Goal: Task Accomplishment & Management: Manage account settings

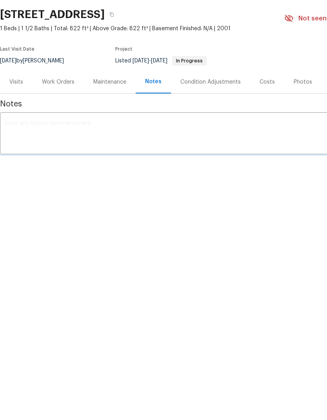
scroll to position [49, 0]
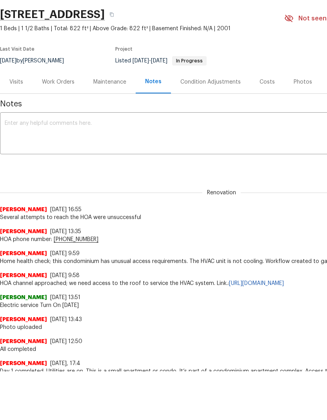
click at [162, 140] on textarea at bounding box center [222, 134] width 434 height 27
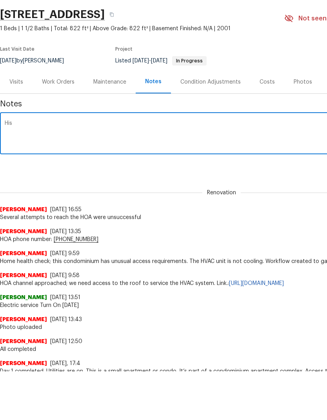
type textarea "Hi"
click at [15, 143] on textarea "Community manager contact: 770 554 3984 Jolsnda from Silverleaf" at bounding box center [222, 134] width 434 height 27
click at [97, 142] on textarea "Community manager contact: 770 554 3984 Jolsnda from Silverleaf" at bounding box center [222, 134] width 434 height 27
click at [87, 147] on textarea "Community manager contact: 770 554 3984 Jolsnda from Silverleaf" at bounding box center [222, 134] width 434 height 27
click at [16, 139] on textarea "Community manager contact: 770 554 3984 Jolsnda from Silverleaf" at bounding box center [222, 134] width 434 height 27
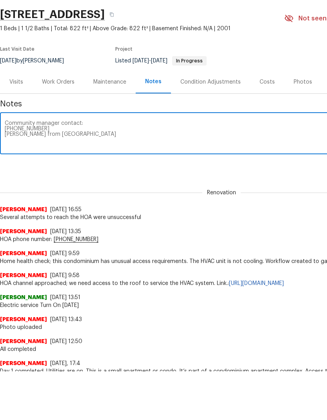
click at [105, 142] on textarea "Community manager contact: 770 554 3984 Jolanda from Silverleaf" at bounding box center [222, 134] width 434 height 27
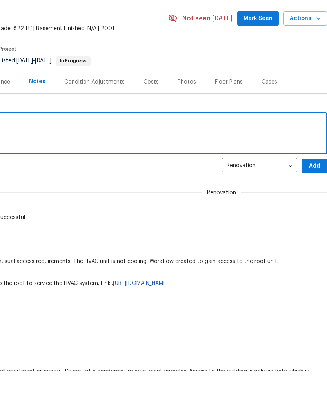
scroll to position [0, 116]
type textarea "Community manager contact: 770 554 3984 Jolanda from Silverleaf"
click at [310, 171] on span "Add" at bounding box center [315, 166] width 13 height 10
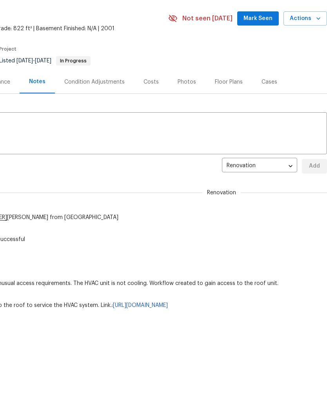
click at [253, 17] on span "Mark Seen" at bounding box center [258, 19] width 29 height 10
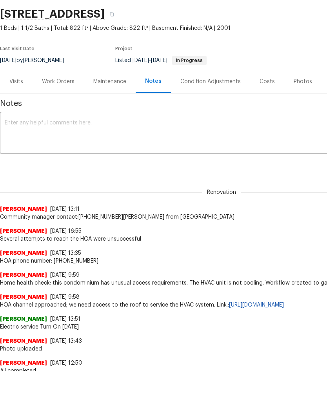
scroll to position [0, 0]
click at [57, 82] on div "Work Orders" at bounding box center [58, 82] width 33 height 8
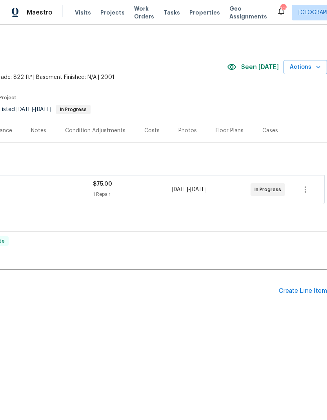
scroll to position [0, 116]
click at [310, 66] on span "Actions" at bounding box center [305, 67] width 31 height 10
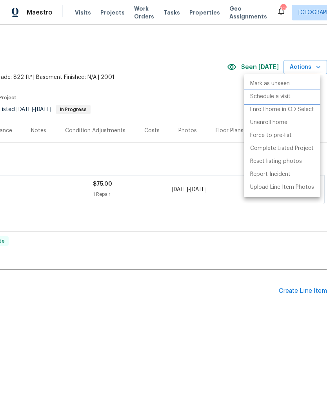
click at [287, 97] on p "Schedule a visit" at bounding box center [270, 97] width 40 height 8
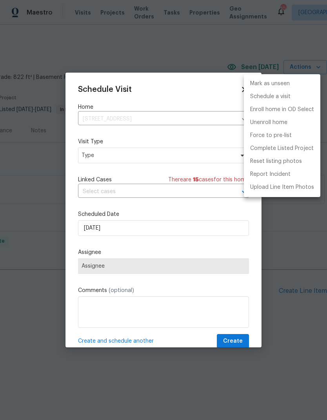
click at [160, 155] on div at bounding box center [163, 210] width 327 height 420
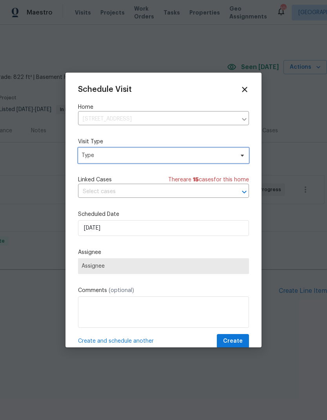
click at [175, 154] on span "Type" at bounding box center [158, 156] width 153 height 8
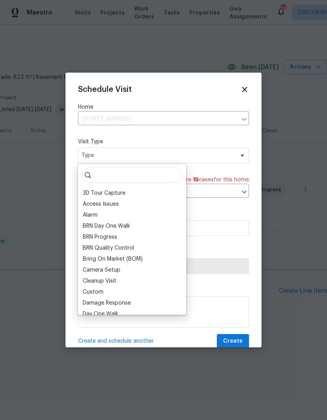
click at [101, 291] on div "Custom" at bounding box center [93, 292] width 21 height 8
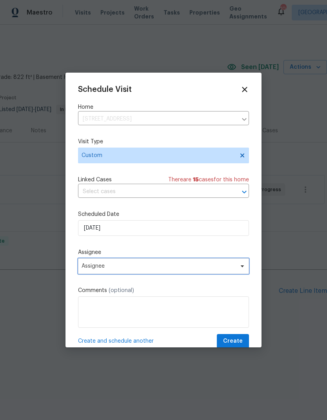
click at [150, 269] on span "Assignee" at bounding box center [159, 266] width 154 height 6
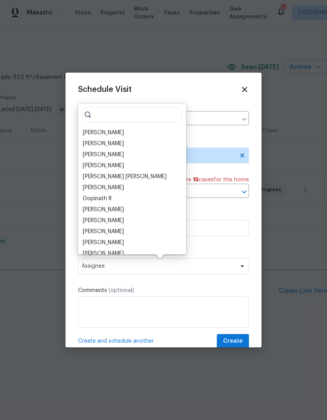
click at [107, 134] on div "[PERSON_NAME]" at bounding box center [103, 133] width 41 height 8
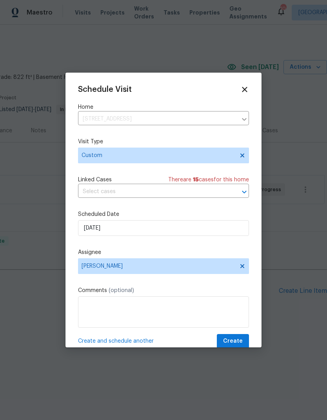
click at [161, 308] on textarea at bounding box center [163, 311] width 171 height 31
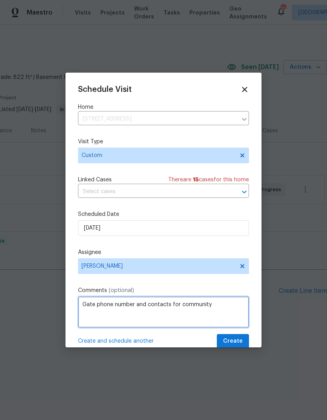
click at [97, 301] on textarea "Gate phone number and contacts for community" at bounding box center [163, 311] width 171 height 31
click at [95, 305] on textarea "Gate phone number and contacts for community" at bounding box center [163, 311] width 171 height 31
click at [227, 308] on textarea "Gain phone number and contacts for community" at bounding box center [163, 311] width 171 height 31
type textarea "Gain phone number and contacts for community manager"
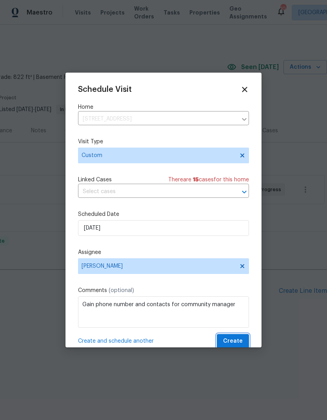
click at [236, 339] on span "Create" at bounding box center [233, 341] width 20 height 10
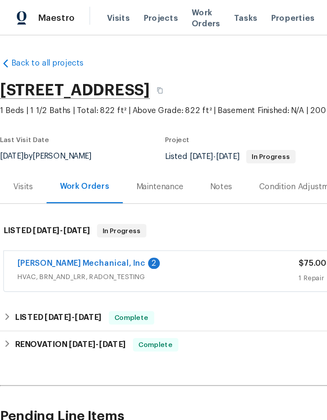
scroll to position [0, 0]
click at [48, 185] on link "JH Martin Mechanical, Inc" at bounding box center [57, 183] width 90 height 5
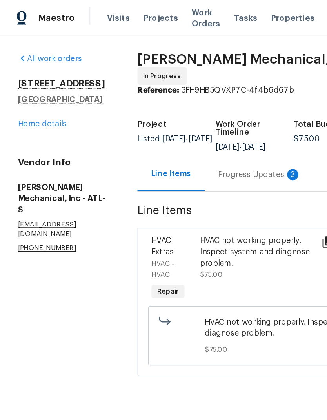
click at [176, 123] on div "Progress Updates 2" at bounding box center [182, 122] width 58 height 8
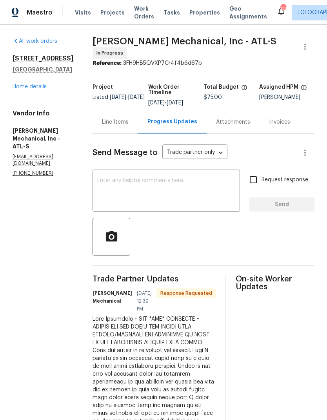
click at [28, 90] on link "Home details" at bounding box center [30, 86] width 34 height 5
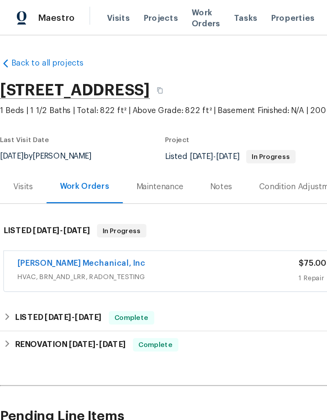
click at [48, 187] on link "JH Martin Mechanical, Inc" at bounding box center [57, 183] width 90 height 5
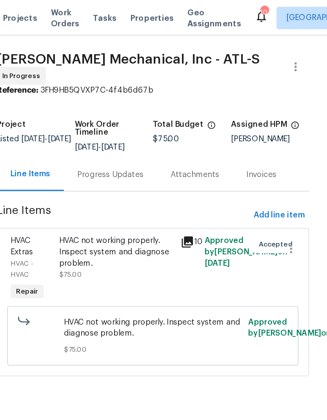
click at [153, 123] on div "Progress Updates" at bounding box center [176, 122] width 46 height 8
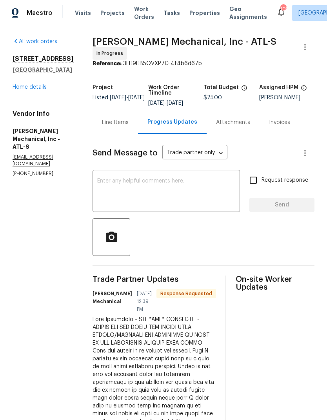
click at [254, 179] on input "Request response" at bounding box center [253, 180] width 16 height 16
checkbox input "true"
click at [150, 190] on textarea at bounding box center [166, 191] width 138 height 27
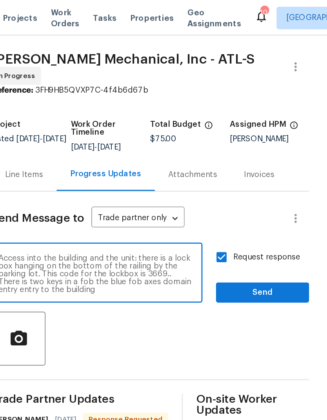
scroll to position [5, 0]
click at [119, 197] on textarea "Access into the building and the unit: there is a lock box hanging on the botto…" at bounding box center [166, 191] width 138 height 27
click at [97, 204] on textarea "Access into the building and the unit: there is a lock box hanging on the botto…" at bounding box center [166, 191] width 138 height 27
click at [97, 205] on textarea "Access into the building and the unit: there is a lock box hanging on the botto…" at bounding box center [166, 191] width 138 height 27
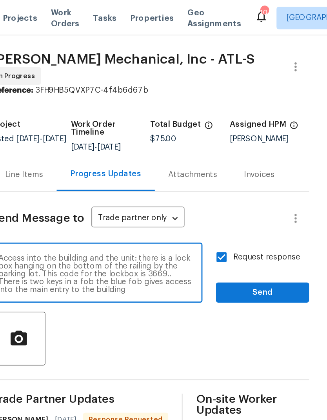
click at [127, 205] on textarea "Access into the building and the unit: there is a lock box hanging on the botto…" at bounding box center [166, 191] width 138 height 27
click at [97, 197] on textarea "Access into the building and the unit: there is a lock box hanging on the botto…" at bounding box center [166, 191] width 138 height 27
click at [97, 199] on textarea "Access into the building and the unit: there is a lock box hanging on the botto…" at bounding box center [166, 191] width 138 height 27
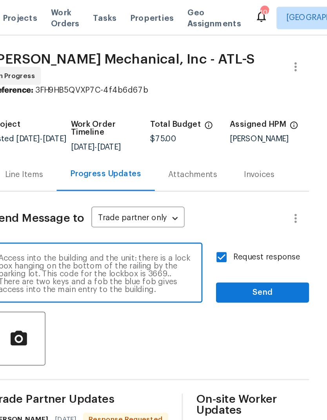
click at [97, 199] on textarea "Access into the building and the unit: there is a lock box hanging on the botto…" at bounding box center [166, 191] width 138 height 27
click at [125, 205] on textarea "Access into the building and the unit: there is a lock box hanging on the botto…" at bounding box center [166, 191] width 138 height 27
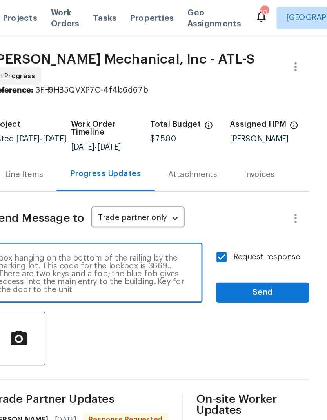
type textarea "Access into the building and the unit: there is a lock box hanging on the botto…"
click at [256, 206] on span "Send" at bounding box center [282, 205] width 53 height 10
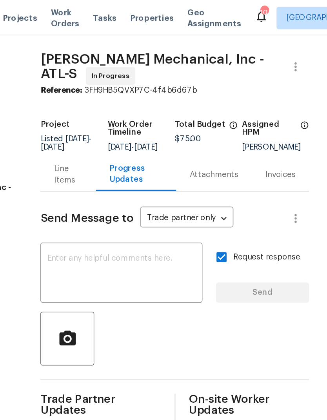
scroll to position [0, 0]
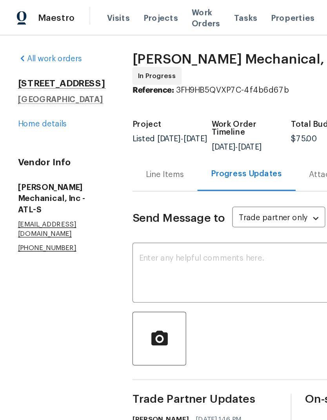
click at [33, 90] on link "Home details" at bounding box center [30, 86] width 34 height 5
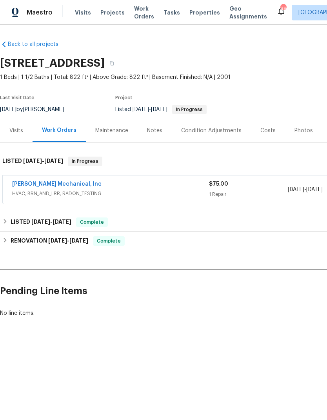
click at [156, 134] on div "Notes" at bounding box center [154, 131] width 15 height 8
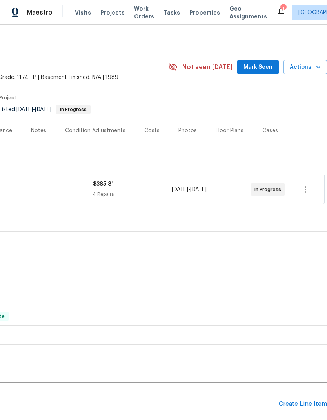
scroll to position [0, 116]
click at [261, 64] on span "Mark Seen" at bounding box center [258, 67] width 29 height 10
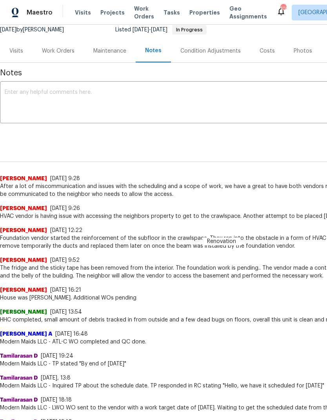
scroll to position [80, 0]
click at [65, 50] on div "Work Orders" at bounding box center [58, 51] width 33 height 8
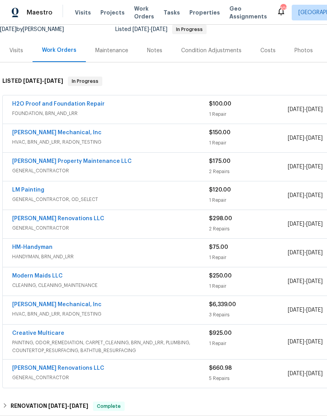
click at [48, 134] on link "JH Martin Mechanical, Inc" at bounding box center [57, 132] width 90 height 5
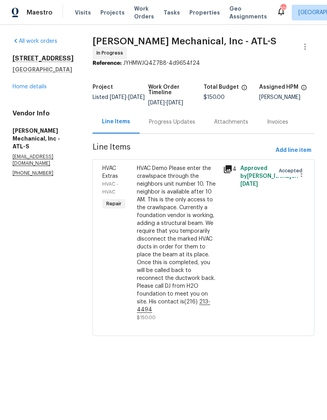
click at [188, 124] on div "Progress Updates" at bounding box center [172, 122] width 46 height 8
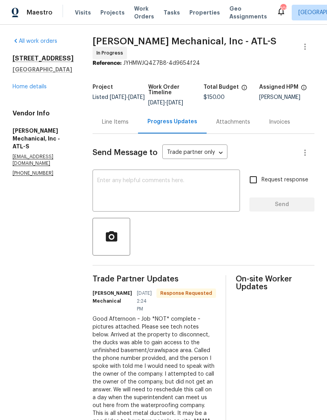
click at [37, 90] on link "Home details" at bounding box center [30, 86] width 34 height 5
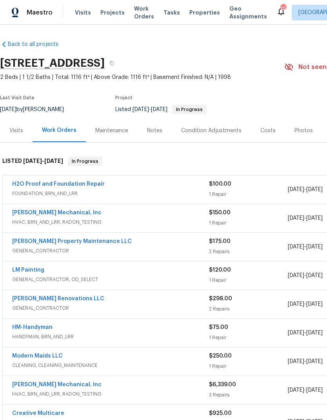
click at [114, 130] on div "Maintenance" at bounding box center [111, 131] width 33 height 8
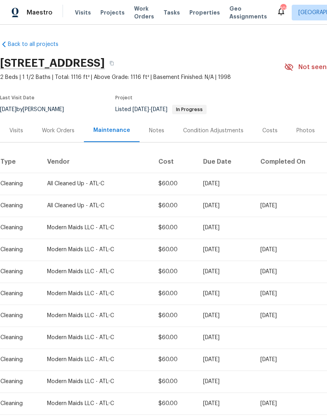
click at [158, 133] on div "Notes" at bounding box center [156, 131] width 15 height 8
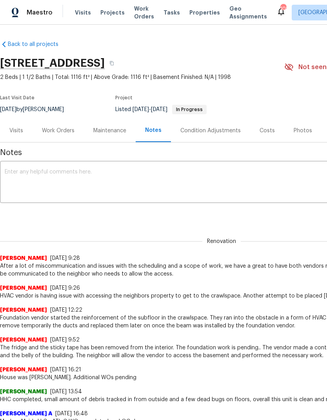
click at [97, 181] on textarea at bounding box center [222, 182] width 434 height 27
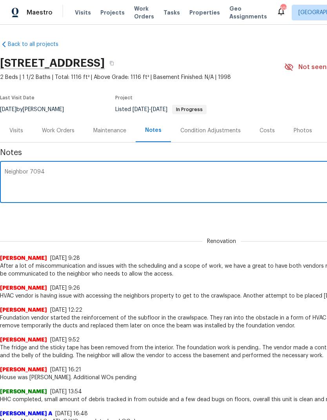
click at [30, 169] on textarea "Neighbor 7094" at bounding box center [222, 182] width 434 height 27
click at [64, 176] on textarea "Neighbor 7094" at bounding box center [222, 182] width 434 height 27
click at [29, 170] on textarea "Neighbor 7094" at bounding box center [222, 182] width 434 height 27
click at [33, 170] on textarea "Neighbor 7094" at bounding box center [222, 182] width 434 height 27
click at [76, 170] on textarea "Neighbor #7094" at bounding box center [222, 182] width 434 height 27
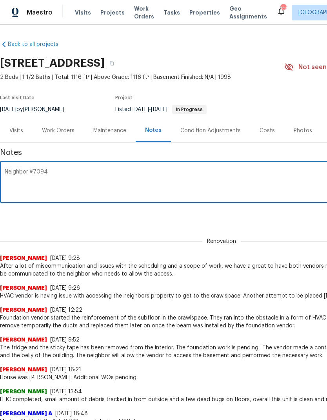
click at [29, 170] on textarea "Neighbor #7094" at bounding box center [222, 182] width 434 height 27
click at [30, 170] on textarea "Neighbor #7094" at bounding box center [222, 182] width 434 height 27
click at [78, 174] on textarea "Neighbor #7094" at bounding box center [222, 182] width 434 height 27
click at [96, 169] on textarea "Neighbor #7094" at bounding box center [222, 182] width 434 height 27
click at [29, 171] on textarea "Neighbor #7094 is access number to the side door to the basement. Phone" at bounding box center [222, 182] width 434 height 27
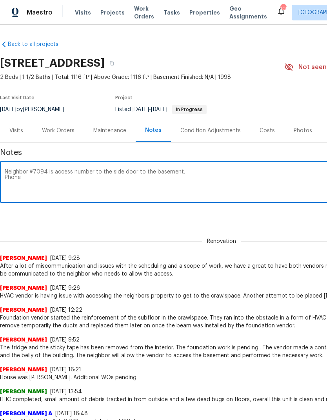
click at [28, 170] on textarea "Neighbor #7094 is access number to the side door to the basement. Phone" at bounding box center [222, 182] width 434 height 27
click at [120, 194] on textarea "Neighbor @ unit 10. #7094 is access number to the side door to the basement. Ph…" at bounding box center [222, 182] width 434 height 27
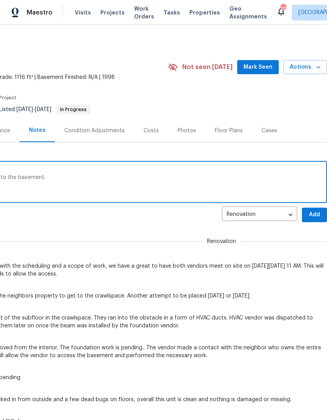
scroll to position [0, 116]
type textarea "Neighbor @ unit 10. #7094 is access number to the side door to the basement. Ph…"
click at [314, 218] on span "Add" at bounding box center [315, 215] width 13 height 10
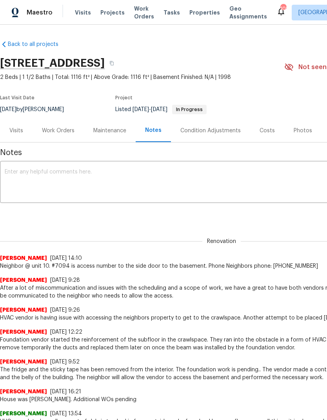
scroll to position [0, 0]
click at [89, 178] on textarea at bounding box center [222, 182] width 434 height 27
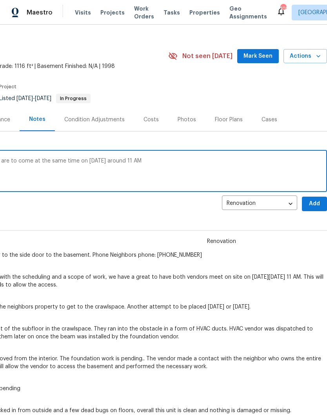
scroll to position [11, 116]
type textarea "The foundation vendor in the HVAC vendor are to come at the same time on Septem…"
click at [313, 203] on span "Add" at bounding box center [315, 204] width 13 height 10
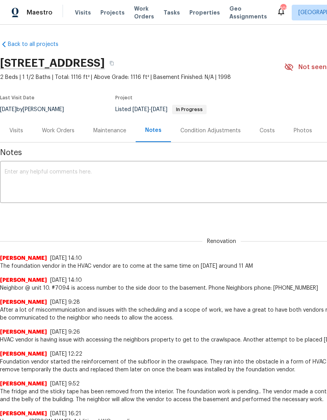
scroll to position [0, 0]
click at [61, 132] on div "Work Orders" at bounding box center [58, 131] width 33 height 8
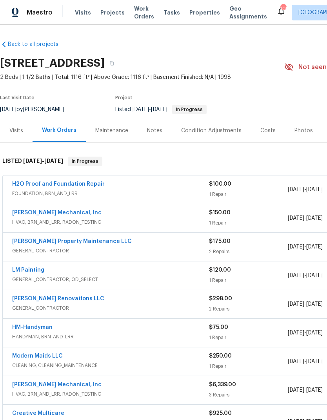
click at [53, 213] on link "JH Martin Mechanical, Inc" at bounding box center [57, 212] width 90 height 5
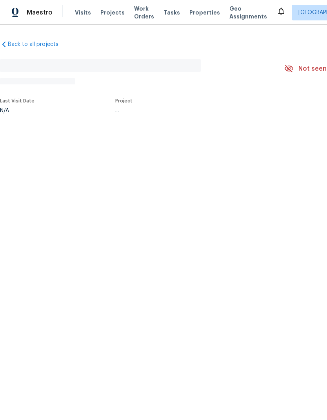
scroll to position [0, 0]
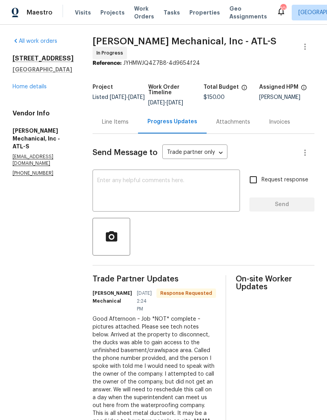
click at [37, 90] on link "Home details" at bounding box center [30, 86] width 34 height 5
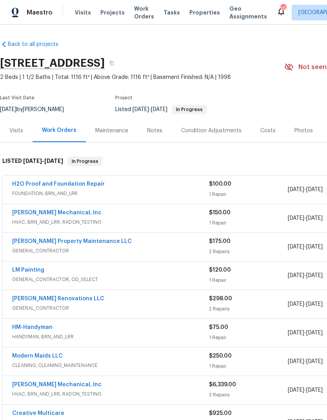
click at [155, 132] on div "Notes" at bounding box center [154, 131] width 15 height 8
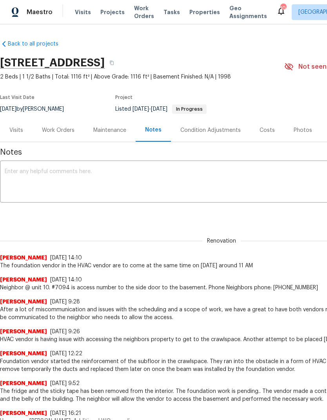
scroll to position [0, 0]
